Goal: Information Seeking & Learning: Learn about a topic

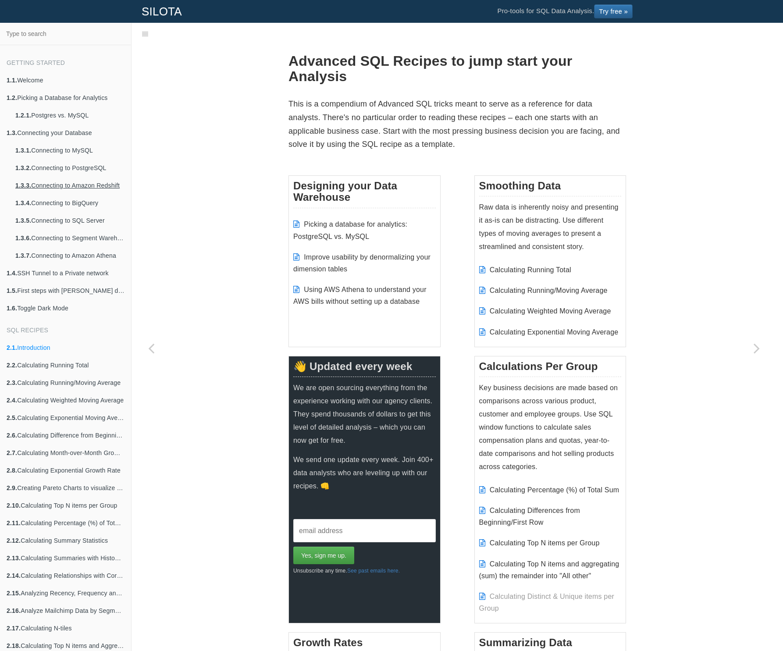
scroll to position [22, 0]
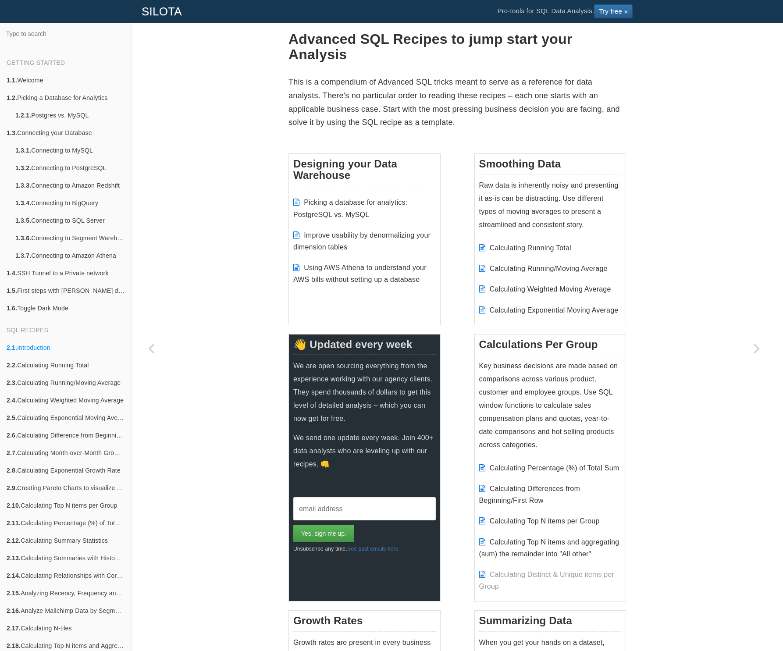
click at [64, 368] on link "2.2. Calculating Running Total" at bounding box center [65, 366] width 131 height 18
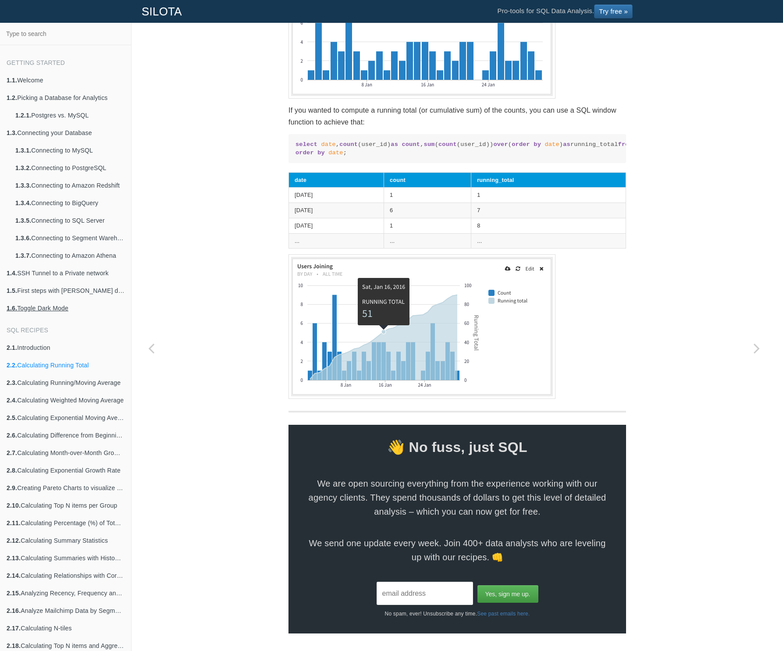
click at [56, 307] on link "1.6. Toggle Dark Mode" at bounding box center [65, 309] width 131 height 18
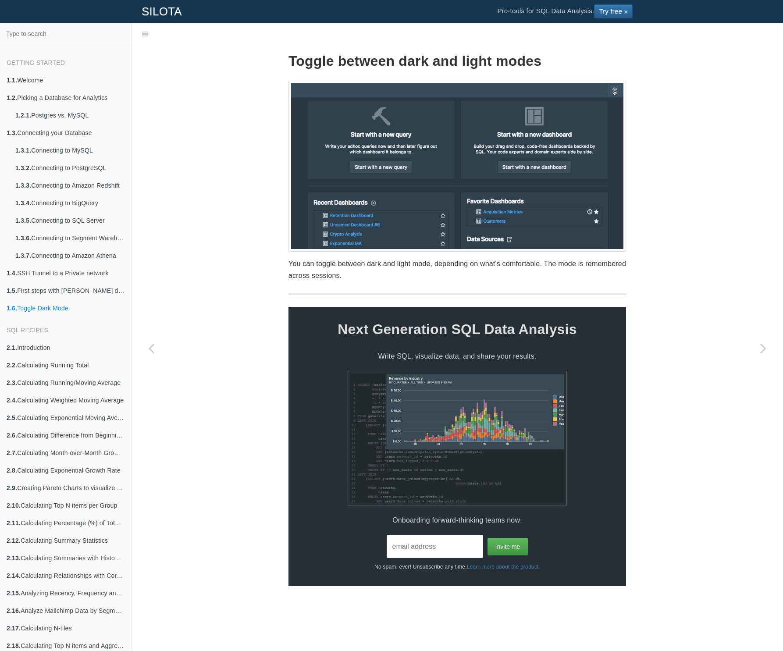
click at [41, 366] on link "2.2. Calculating Running Total" at bounding box center [65, 366] width 131 height 18
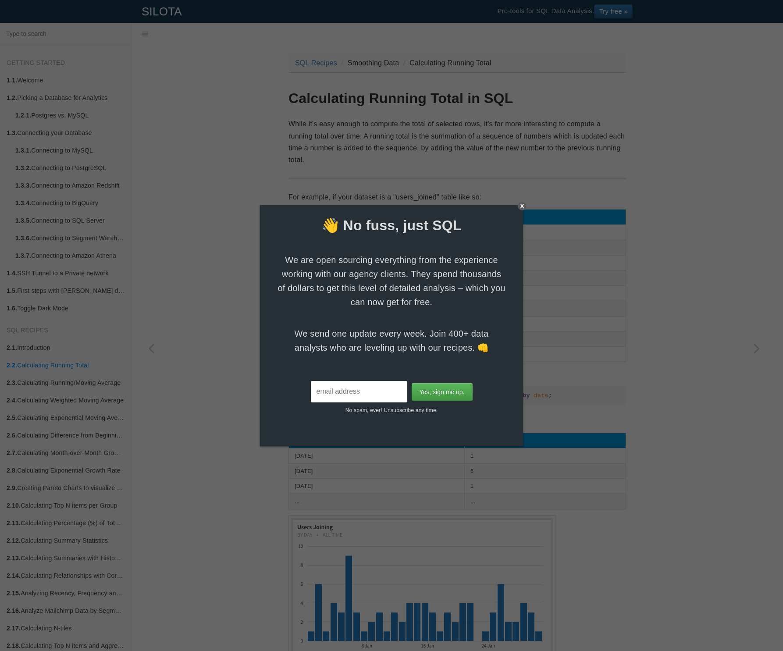
click at [522, 204] on div "X" at bounding box center [522, 206] width 9 height 9
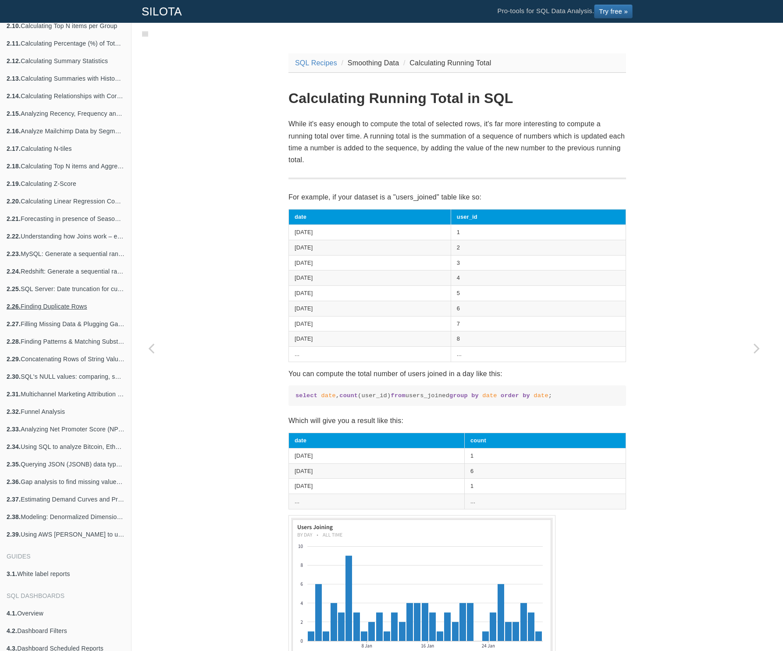
scroll to position [483, 0]
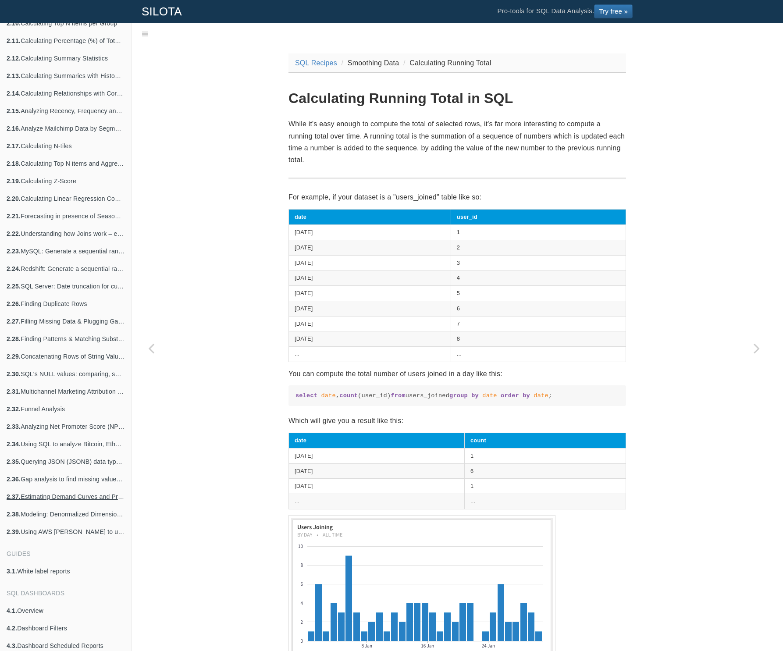
click at [57, 497] on link "2.37. Estimating Demand Curves and Profit-Maximizing Pricing" at bounding box center [65, 497] width 131 height 18
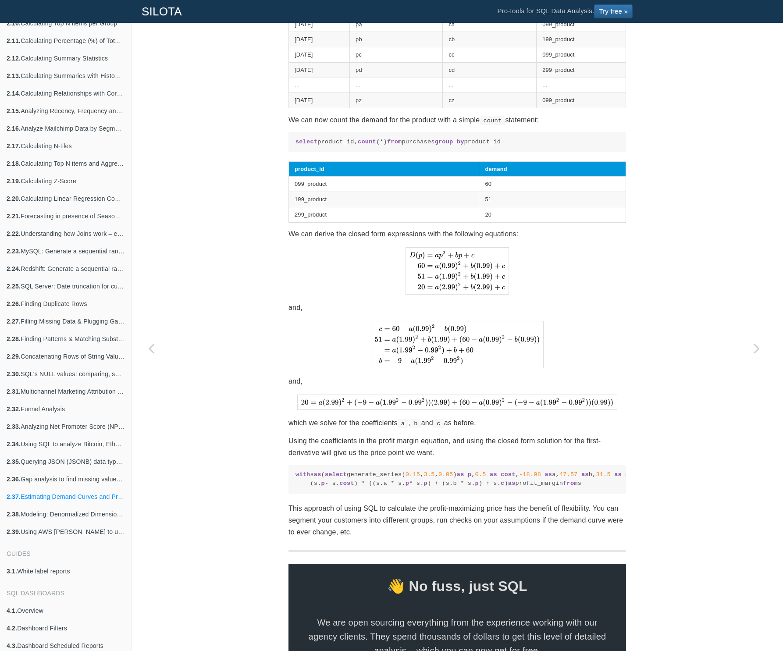
scroll to position [1633, 0]
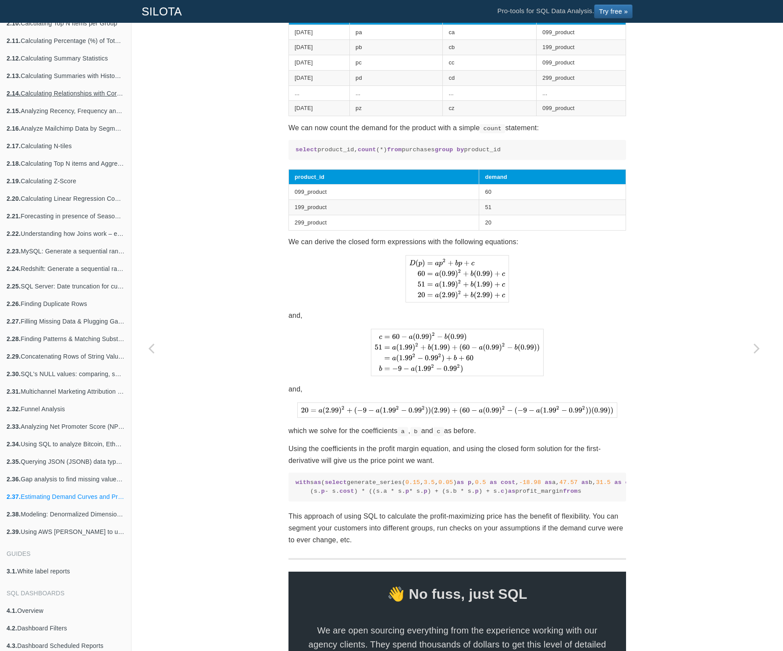
click at [61, 93] on link "2.14. Calculating Relationships with Correlation Matrices" at bounding box center [65, 94] width 131 height 18
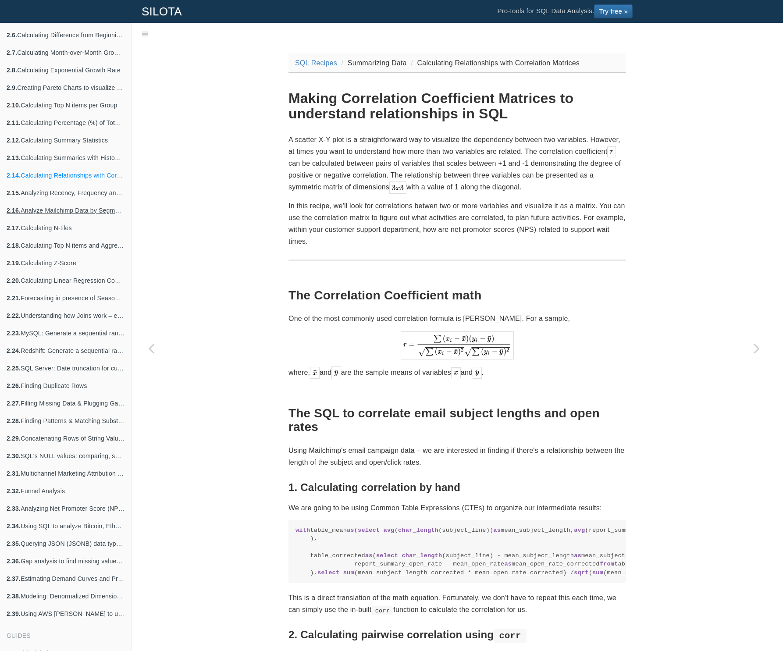
scroll to position [395, 0]
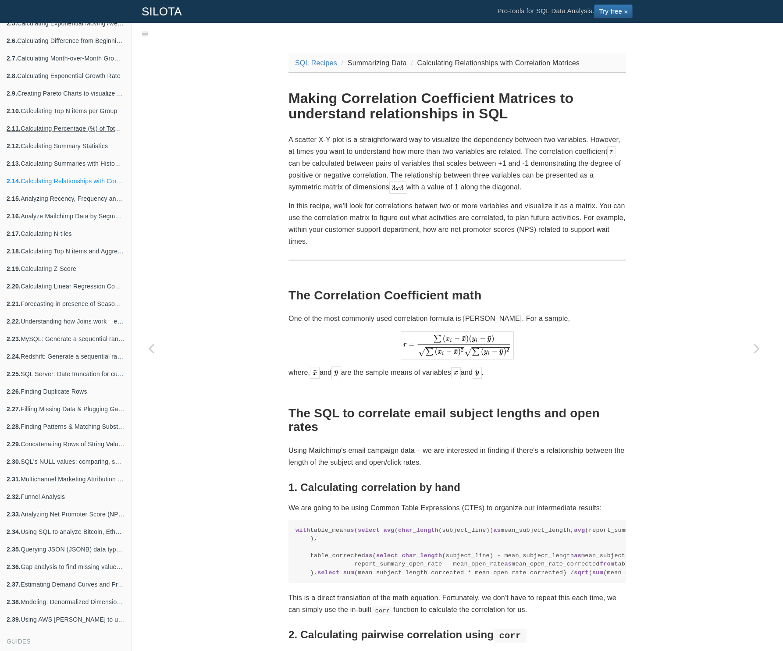
click at [53, 125] on link "2.11. Calculating Percentage (%) of Total Sum" at bounding box center [65, 129] width 131 height 18
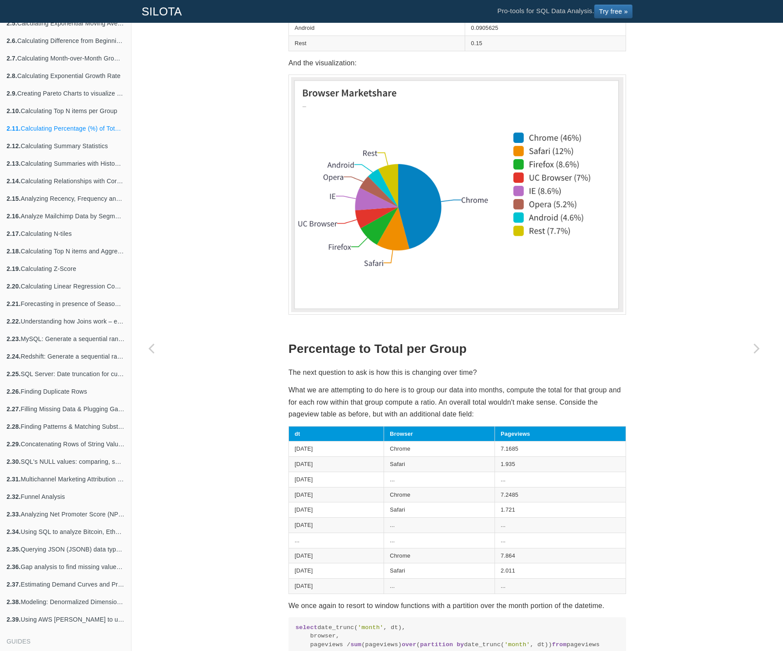
scroll to position [545, 0]
